Goal: Task Accomplishment & Management: Manage account settings

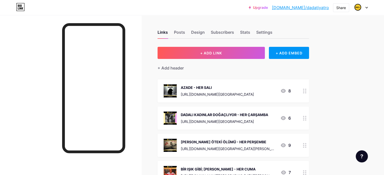
click at [223, 87] on div "AZADE - HER SALI" at bounding box center [217, 87] width 73 height 5
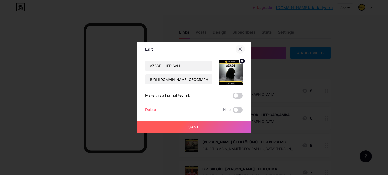
click at [239, 49] on icon at bounding box center [240, 49] width 3 height 3
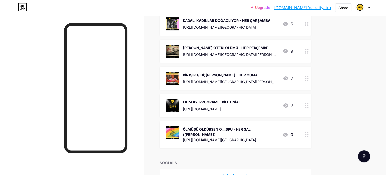
scroll to position [122, 0]
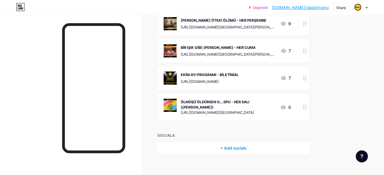
click at [276, 102] on div "ÖLMÜŞÜ ÖLDÜRSEN O....SPU - HER SALI (KASIM)" at bounding box center [228, 104] width 95 height 11
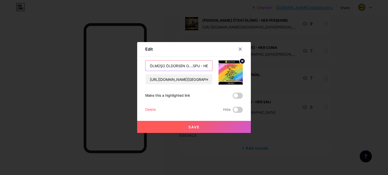
click at [202, 66] on input "ÖLMÜŞÜ ÖLDÜRSEN O....SPU - HER SALI (KASIM)" at bounding box center [178, 66] width 67 height 10
click at [193, 65] on input "ÖLMÜŞÜ ÖLDÜRSEN O....SPU - HER SALI (KASIM)" at bounding box center [178, 66] width 67 height 10
type input "ÖLMÜŞÜ ÖLDÜRSEN O....SPU - HER PERŞEMBE (KASIM)"
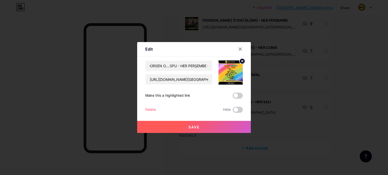
click at [188, 124] on button "Save" at bounding box center [194, 127] width 114 height 12
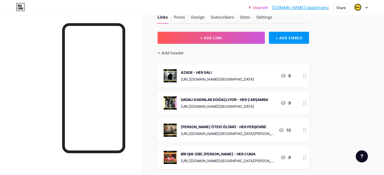
scroll to position [0, 0]
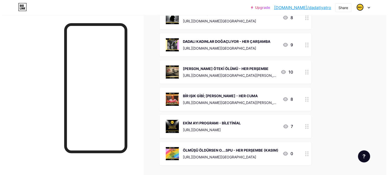
scroll to position [101, 0]
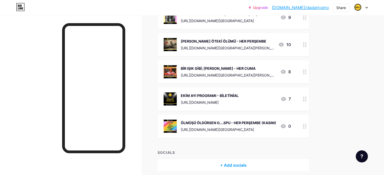
click at [228, 122] on div "ÖLMÜŞÜ ÖLDÜRSEN O....SPU - HER PERŞEMBE (KASIM)" at bounding box center [228, 122] width 95 height 5
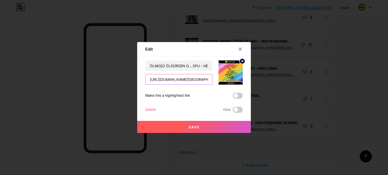
click at [180, 81] on input "[URL][DOMAIN_NAME][GEOGRAPHIC_DATA]" at bounding box center [178, 79] width 67 height 10
paste input "[URL][DOMAIN_NAME][GEOGRAPHIC_DATA]"
type input "[URL][DOMAIN_NAME][GEOGRAPHIC_DATA]"
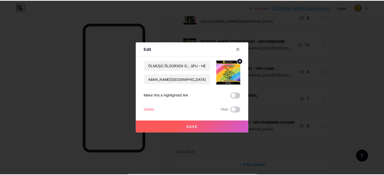
scroll to position [0, 0]
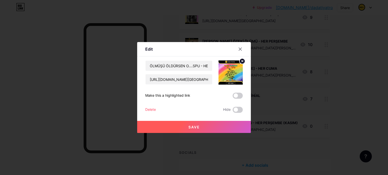
click at [194, 126] on span "Save" at bounding box center [193, 127] width 11 height 4
